Goal: Information Seeking & Learning: Learn about a topic

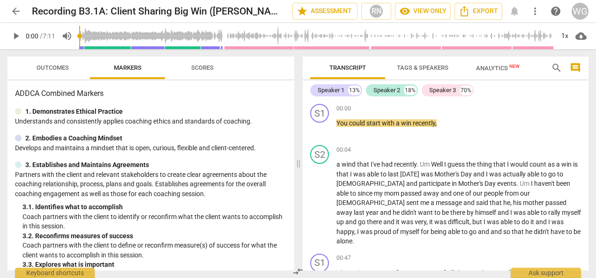
click at [16, 37] on span "play_arrow" at bounding box center [15, 35] width 11 height 11
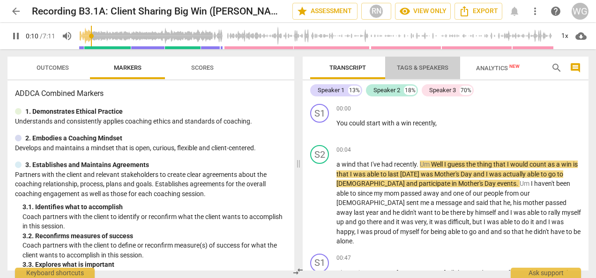
click at [390, 57] on button "Tags & Speakers" at bounding box center [422, 68] width 75 height 22
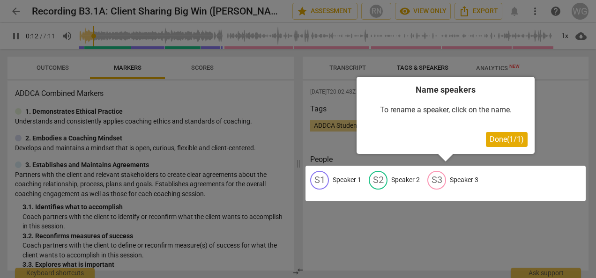
click at [556, 59] on div at bounding box center [298, 139] width 596 height 278
click at [497, 140] on span "Done ( 1 / 1 )" at bounding box center [507, 139] width 34 height 9
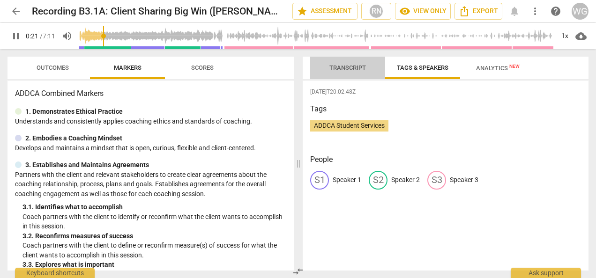
click at [352, 67] on span "Transcript" at bounding box center [347, 67] width 37 height 7
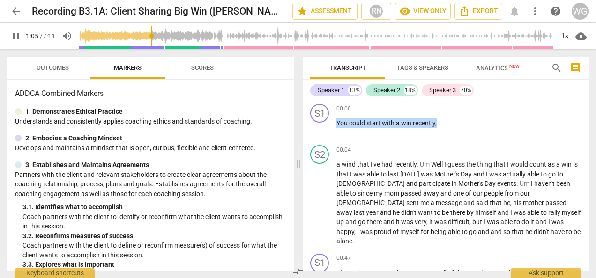
drag, startPoint x: 588, startPoint y: 109, endPoint x: 589, endPoint y: 127, distance: 18.3
click at [589, 127] on div "Transcript Tags & Speakers Analytics New search comment Speaker 1 13% Speaker 2…" at bounding box center [447, 163] width 297 height 229
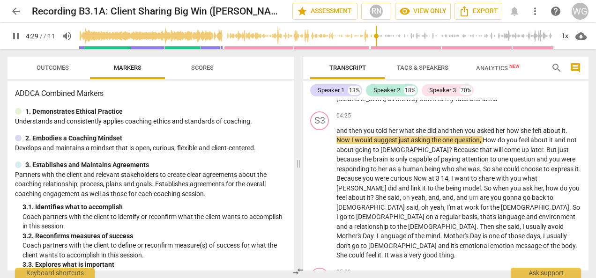
scroll to position [699, 0]
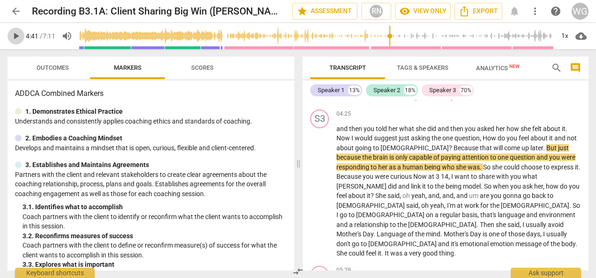
click at [19, 36] on span "play_arrow" at bounding box center [15, 35] width 11 height 11
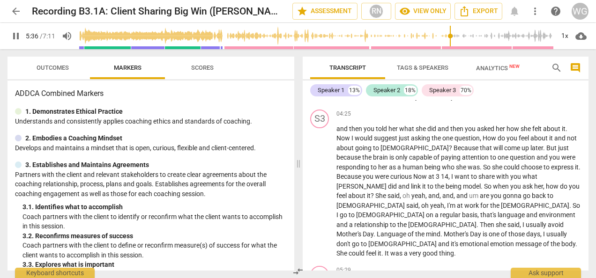
type input "337"
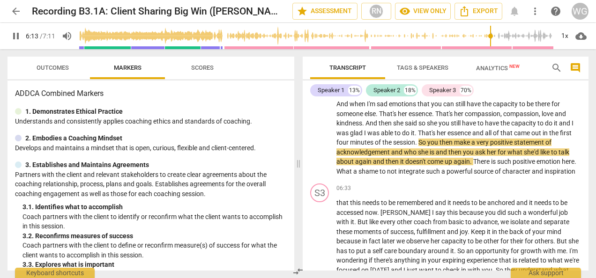
scroll to position [942, 0]
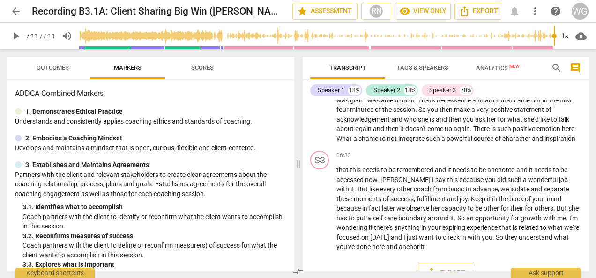
type input "431"
click at [16, 10] on span "arrow_back" at bounding box center [15, 11] width 11 height 11
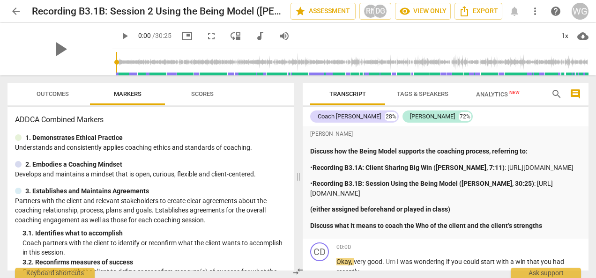
click at [99, 164] on p "2. Embodies a Coaching Mindset" at bounding box center [73, 165] width 97 height 10
click at [53, 42] on span "play_arrow" at bounding box center [60, 49] width 24 height 24
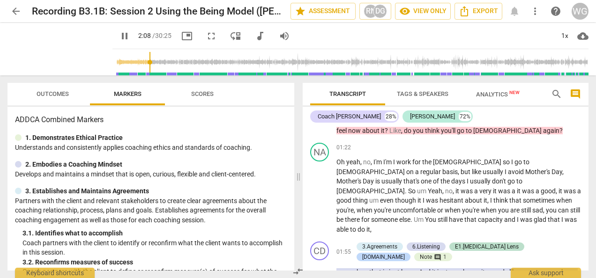
scroll to position [503, 0]
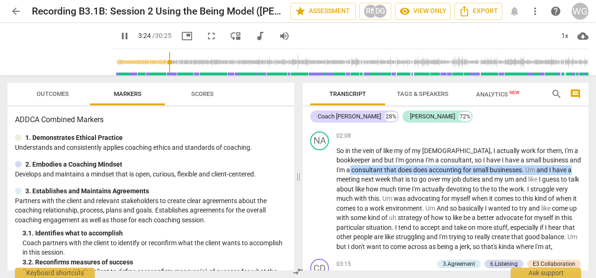
drag, startPoint x: 589, startPoint y: 142, endPoint x: 588, endPoint y: 151, distance: 9.0
click at [588, 151] on div "Transcript Tags & Speakers Analytics New search comment Coach Debra 28% Natasha…" at bounding box center [447, 176] width 297 height 203
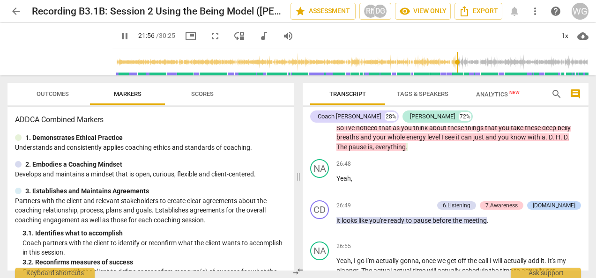
scroll to position [3547, 0]
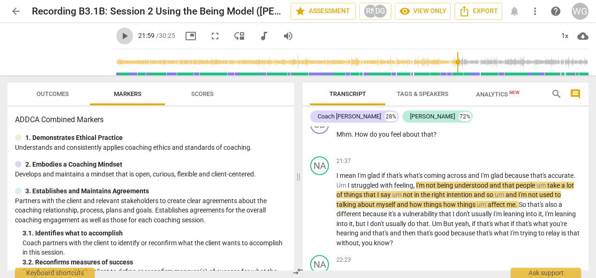
click at [119, 37] on span "play_arrow" at bounding box center [124, 35] width 11 height 11
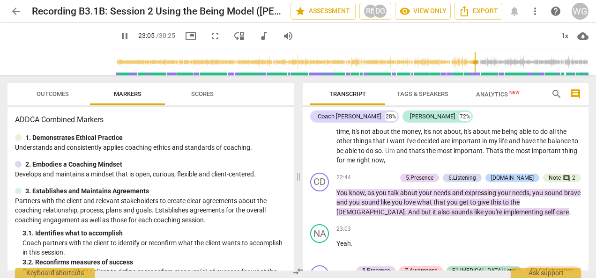
scroll to position [3854, 0]
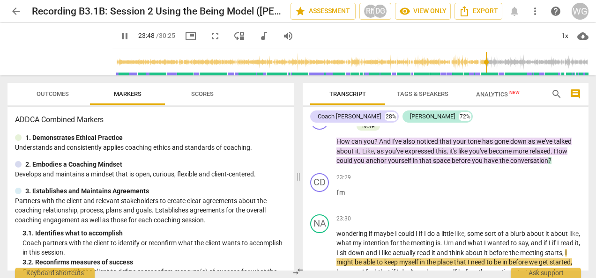
type input "1429"
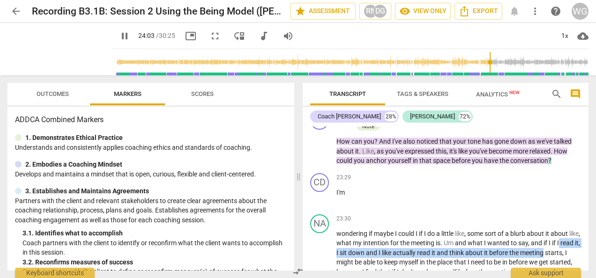
drag, startPoint x: 588, startPoint y: 231, endPoint x: 588, endPoint y: 241, distance: 9.8
click at [588, 241] on div "Transcript Tags & Speakers Analytics New search comment Coach Debra 28% Natasha…" at bounding box center [447, 176] width 297 height 203
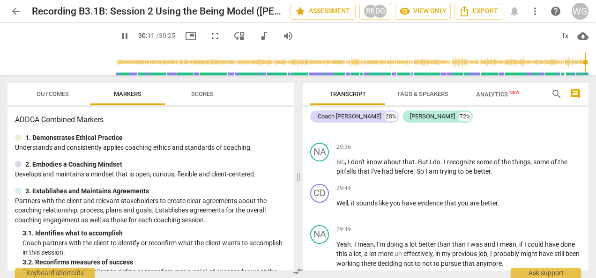
scroll to position [5190, 0]
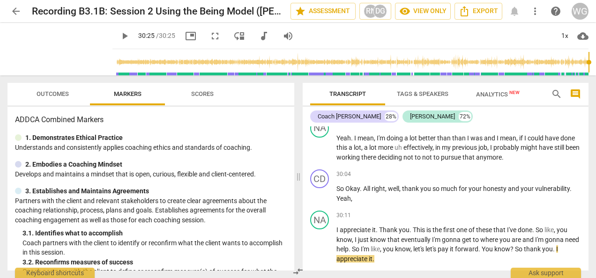
type input "1825"
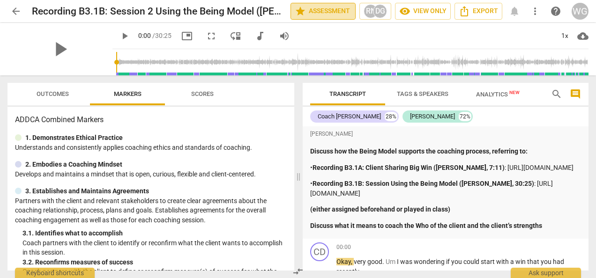
click at [319, 9] on span "star Assessment" at bounding box center [323, 11] width 57 height 11
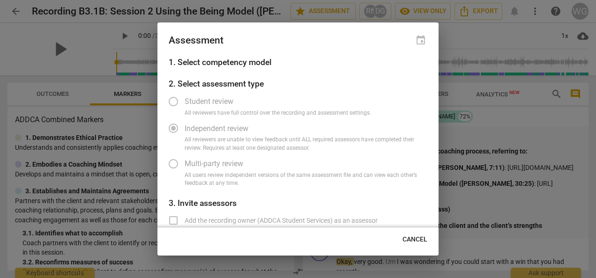
click at [496, 41] on div at bounding box center [298, 139] width 596 height 278
radio input "false"
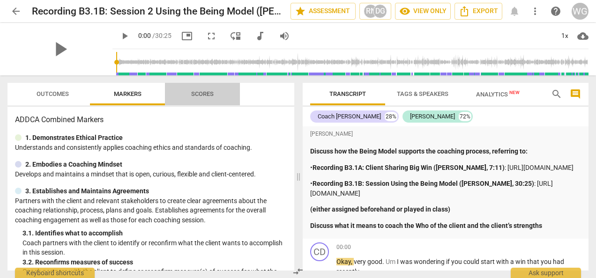
click at [205, 94] on span "Scores" at bounding box center [202, 93] width 22 height 7
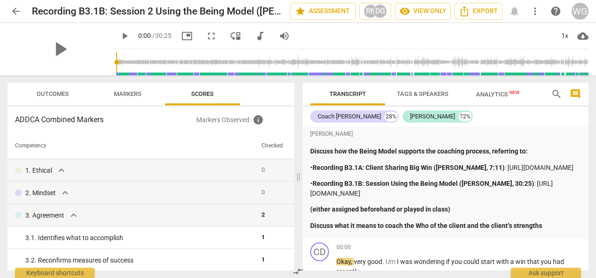
drag, startPoint x: 294, startPoint y: 138, endPoint x: 294, endPoint y: 156, distance: 17.3
click at [294, 156] on div "Outcomes Markers Scores ADDCA Combined Markers Markers Observed : info Competen…" at bounding box center [149, 176] width 298 height 203
drag, startPoint x: 294, startPoint y: 136, endPoint x: 294, endPoint y: 145, distance: 8.9
click at [294, 145] on div "Outcomes Markers Scores ADDCA Combined Markers Markers Observed : info Competen…" at bounding box center [149, 176] width 298 height 203
click at [292, 130] on div "ADDCA Combined Markers Markers Observed : info Competency Checked 1. Ethical ex…" at bounding box center [150, 189] width 287 height 164
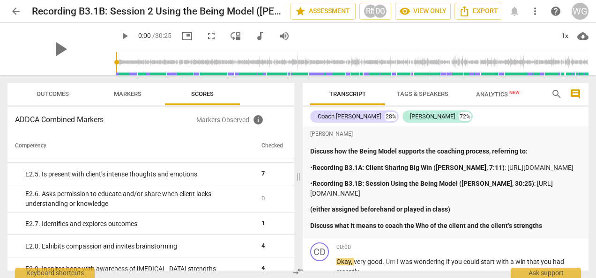
scroll to position [1353, 0]
